Goal: Find specific page/section: Find specific page/section

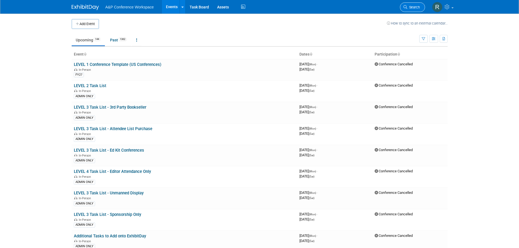
click at [412, 4] on link "Search" at bounding box center [412, 7] width 25 height 10
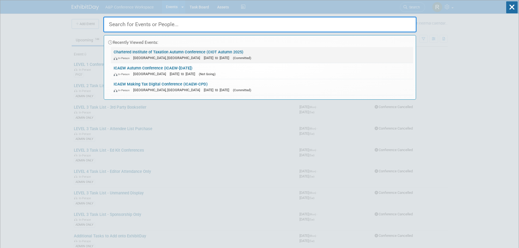
click at [204, 58] on span "[DATE] to [DATE]" at bounding box center [218, 58] width 28 height 4
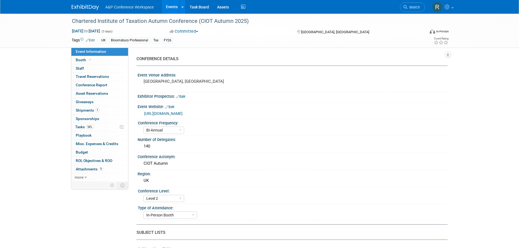
select select "Bi-Annual"
select select "Level 2"
select select "In-Person Booth"
select select "Tax & Accounting"
select select "Bloomsbury Professional"
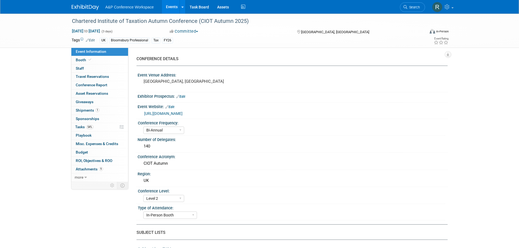
select select "Matt Hambridge"
select select "Louise Morgan"
click at [96, 127] on link "54% Tasks 54%" at bounding box center [99, 127] width 57 height 8
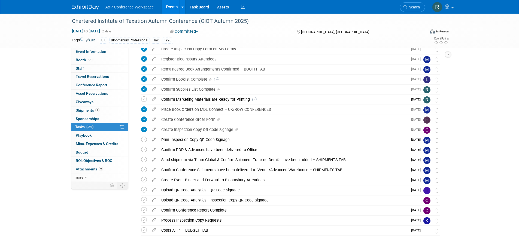
scroll to position [82, 0]
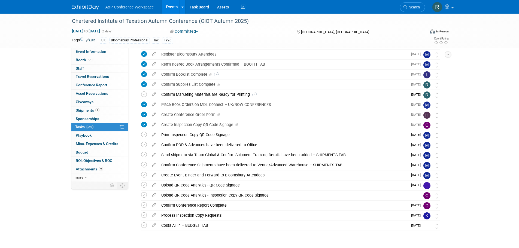
click at [478, 160] on div "Chartered Institute of Taxation Autumn Conference (CIOT Autumn 2025) Sep 19, 20…" at bounding box center [259, 98] width 519 height 333
